Goal: Check status: Check status

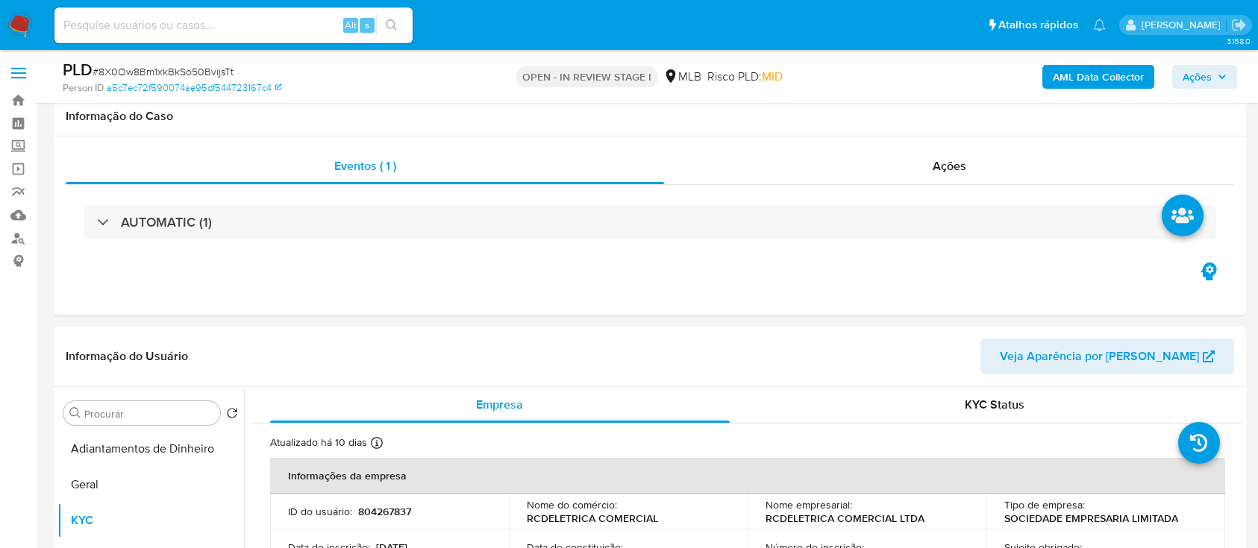
select select "10"
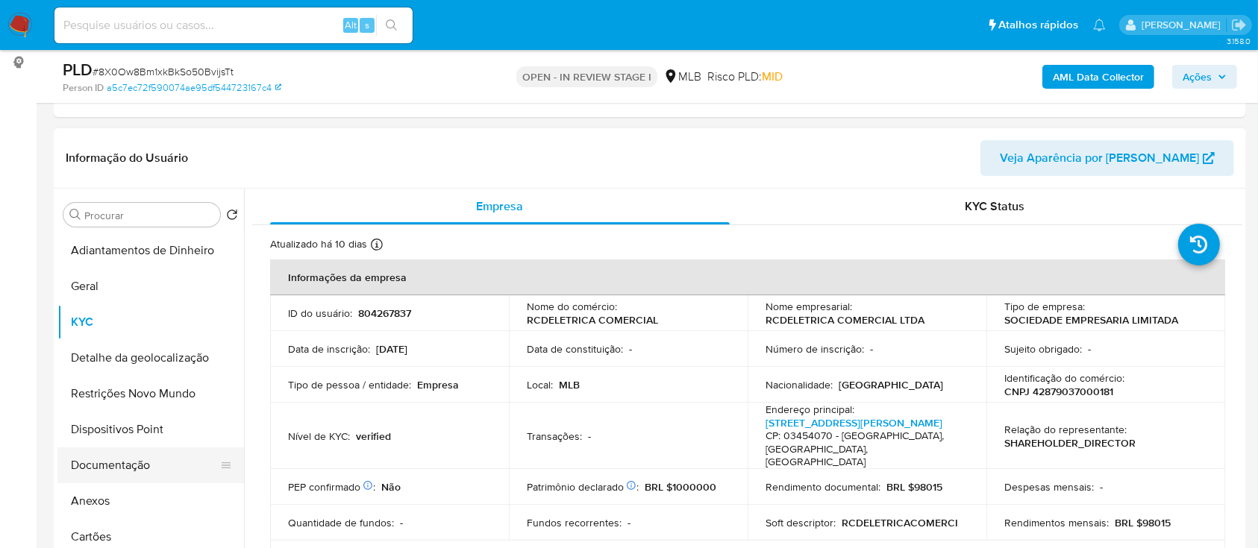
scroll to position [696, 0]
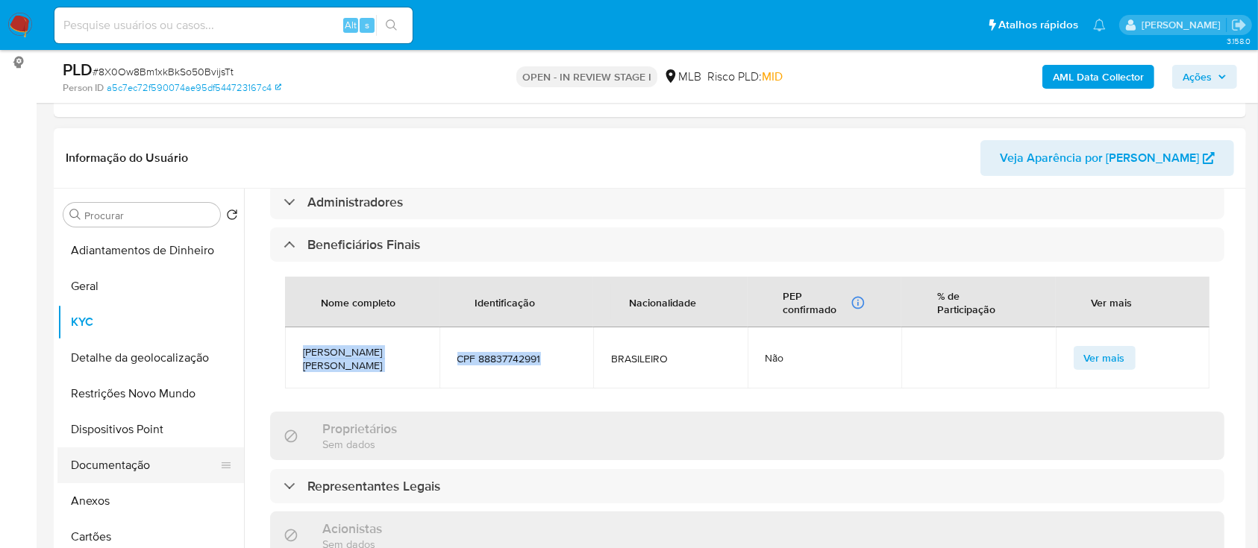
click at [130, 459] on button "Documentação" at bounding box center [144, 466] width 175 height 36
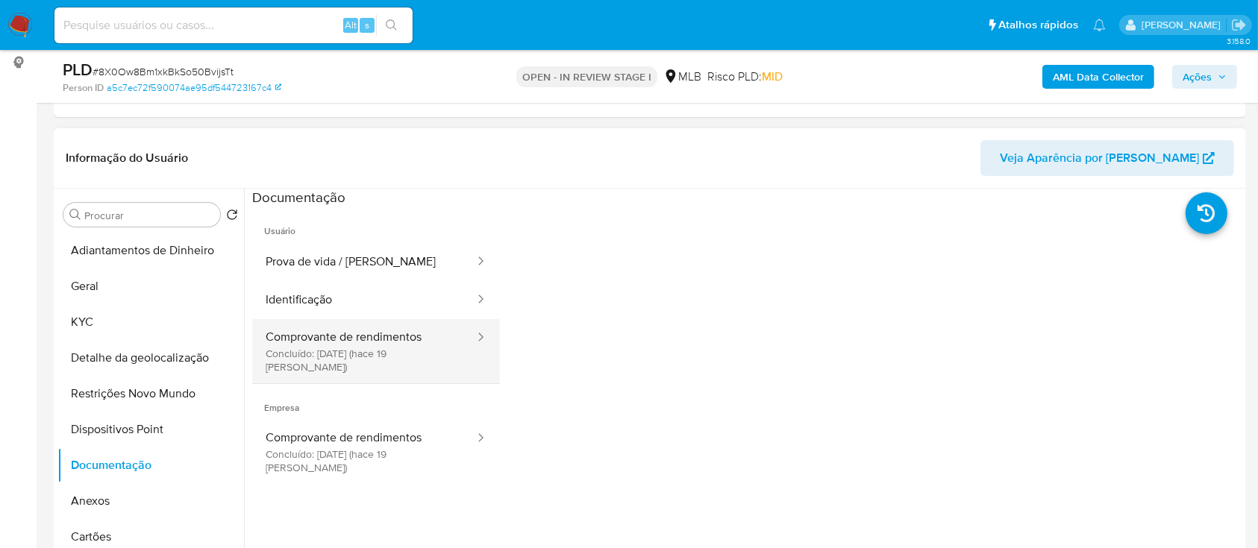
click at [371, 354] on button "Comprovante de rendimentos Concluído: [DATE] (hace 19 [PERSON_NAME])" at bounding box center [364, 351] width 224 height 64
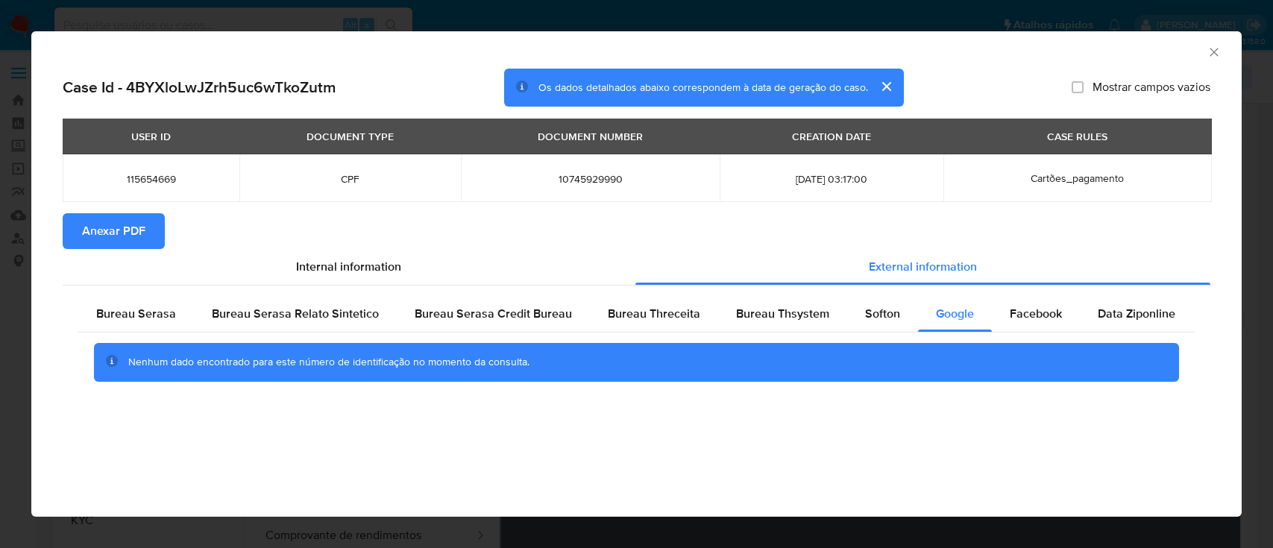
select select "10"
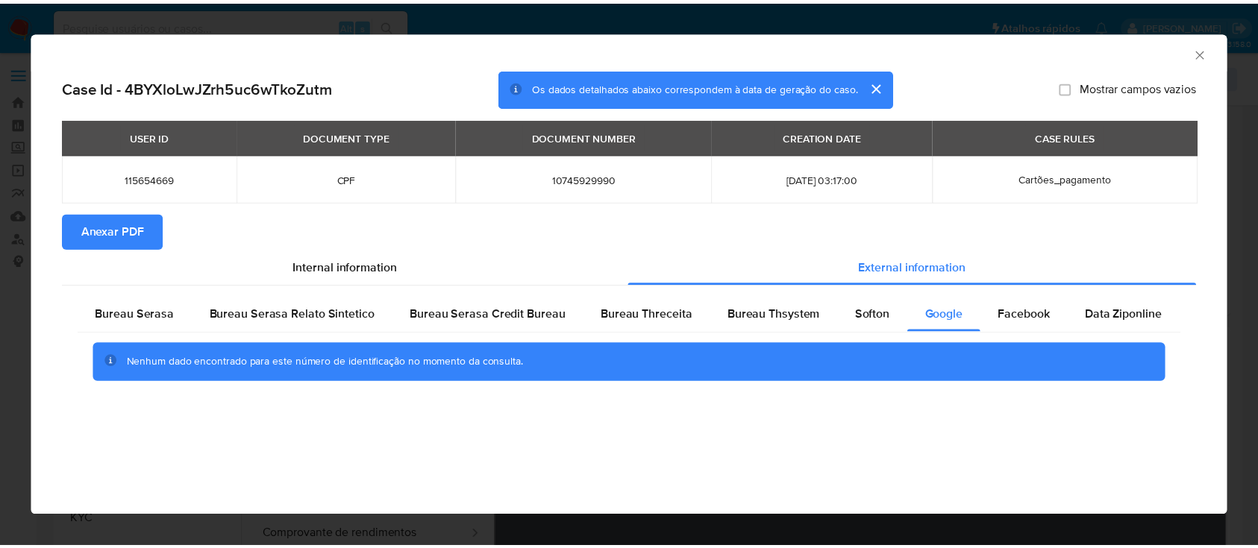
scroll to position [198, 0]
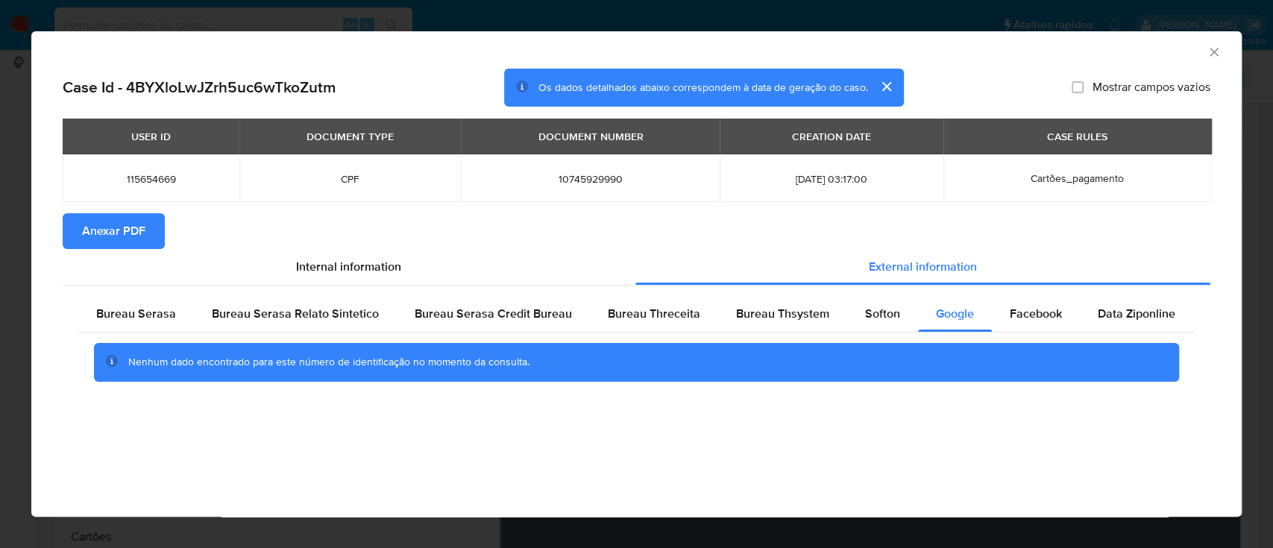
click at [1212, 51] on icon "Fechar a janela" at bounding box center [1214, 52] width 8 height 8
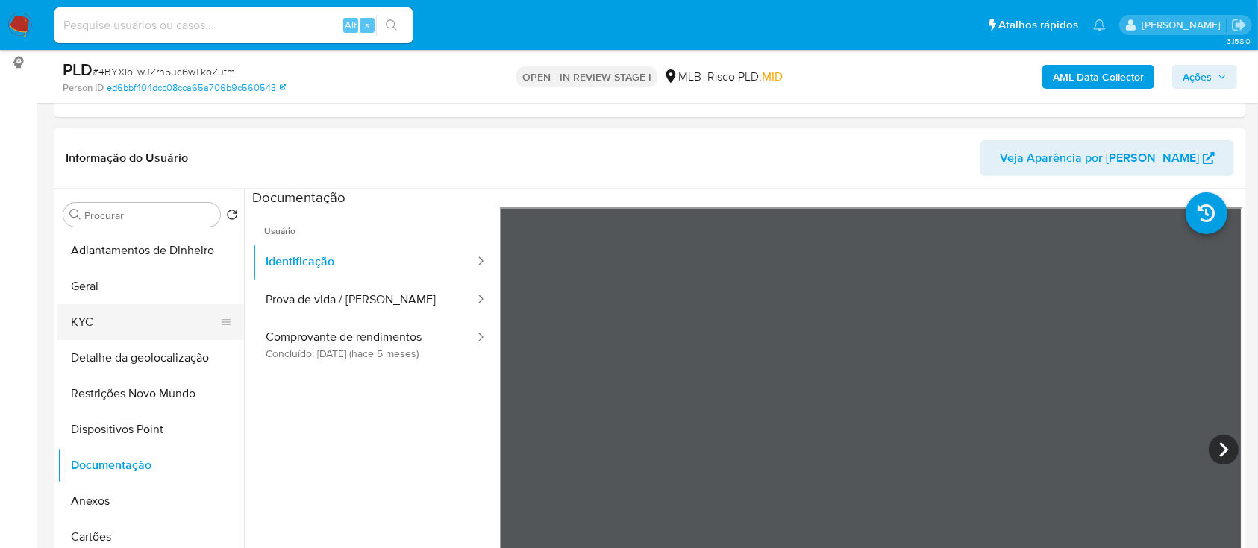
click at [102, 319] on button "KYC" at bounding box center [144, 322] width 175 height 36
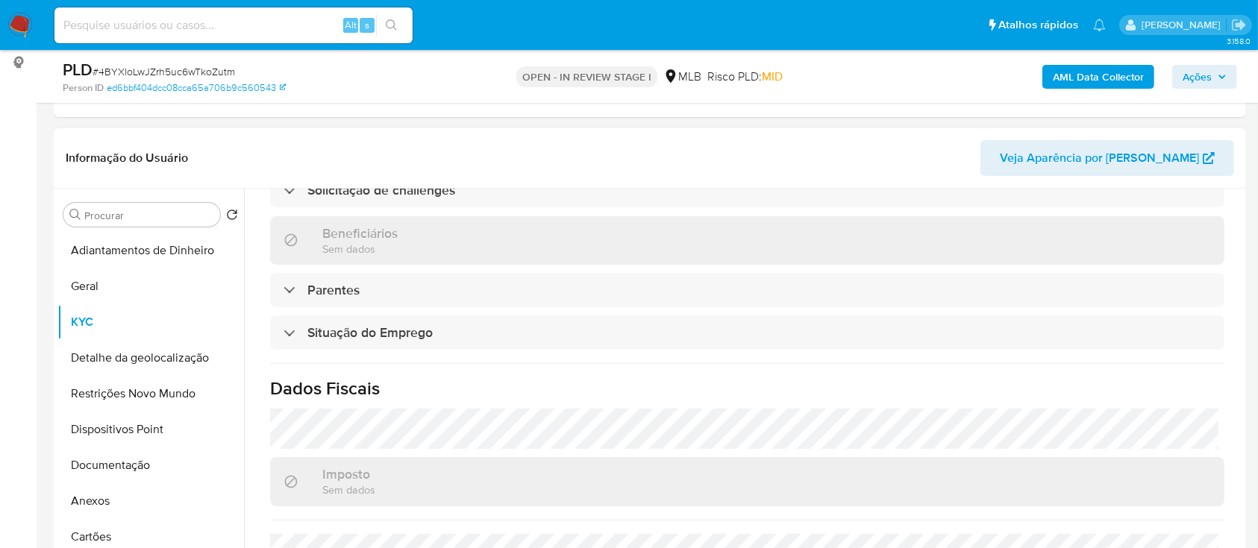
scroll to position [336, 0]
